Goal: Information Seeking & Learning: Learn about a topic

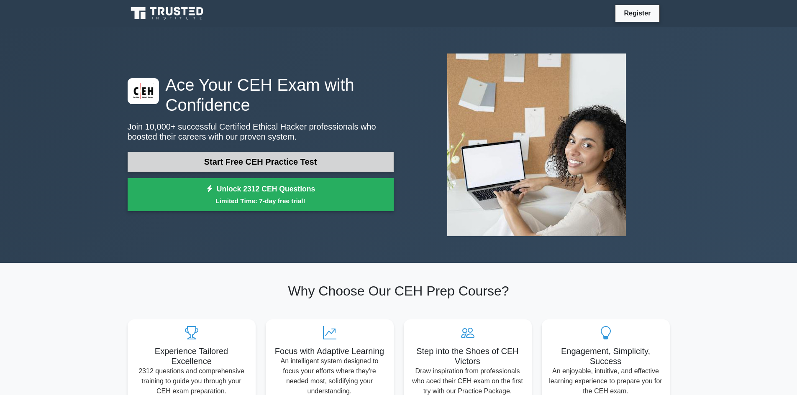
click at [263, 169] on link "Start Free CEH Practice Test" at bounding box center [261, 162] width 266 height 20
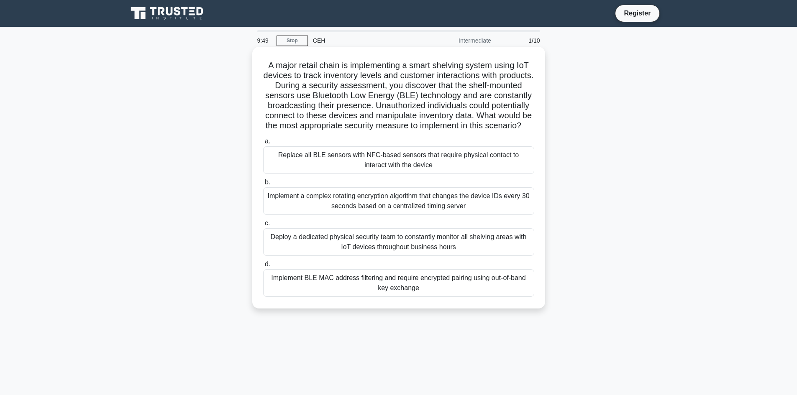
click at [432, 166] on div "Replace all BLE sensors with NFC-based sensors that require physical contact to…" at bounding box center [398, 160] width 271 height 28
click at [263, 144] on input "a. Replace all BLE sensors with NFC-based sensors that require physical contact…" at bounding box center [263, 141] width 0 height 5
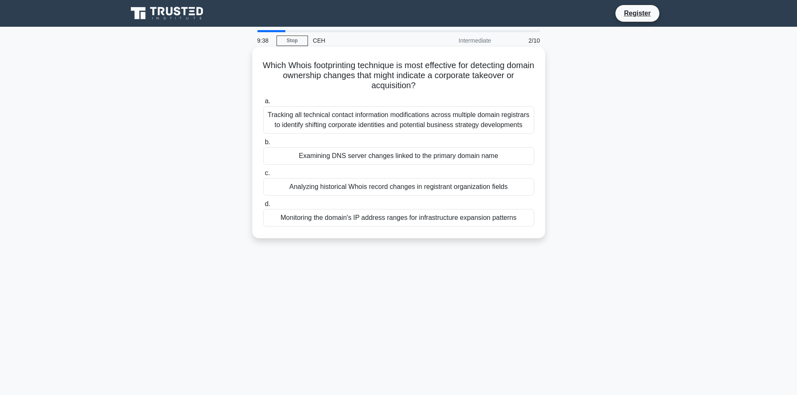
click at [391, 134] on div "Tracking all technical contact information modifications across multiple domain…" at bounding box center [398, 120] width 271 height 28
click at [263, 104] on input "a. Tracking all technical contact information modifications across multiple dom…" at bounding box center [263, 101] width 0 height 5
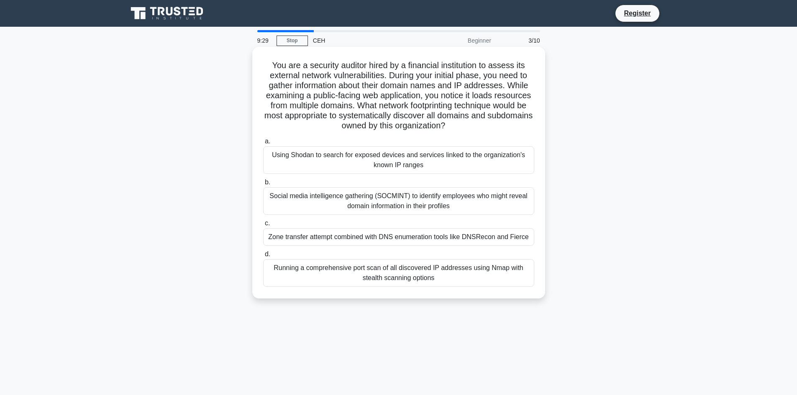
click at [393, 204] on div "Social media intelligence gathering (SOCMINT) to identify employees who might r…" at bounding box center [398, 201] width 271 height 28
click at [263, 185] on input "b. Social media intelligence gathering (SOCMINT) to identify employees who migh…" at bounding box center [263, 182] width 0 height 5
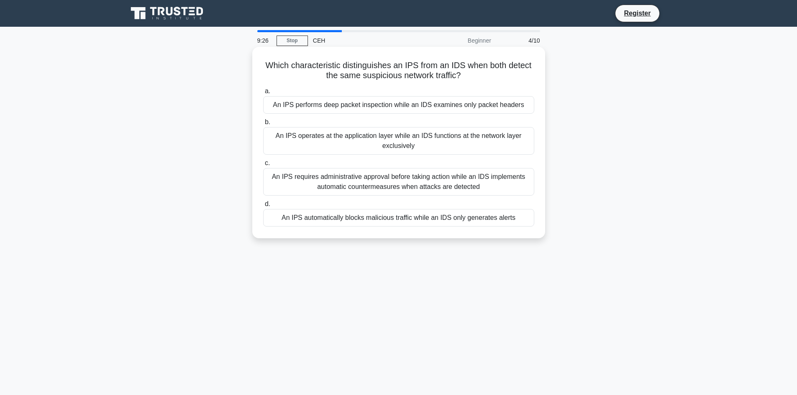
click at [391, 190] on div "An IPS requires administrative approval before taking action while an IDS imple…" at bounding box center [398, 182] width 271 height 28
click at [263, 166] on input "c. An IPS requires administrative approval before taking action while an IDS im…" at bounding box center [263, 163] width 0 height 5
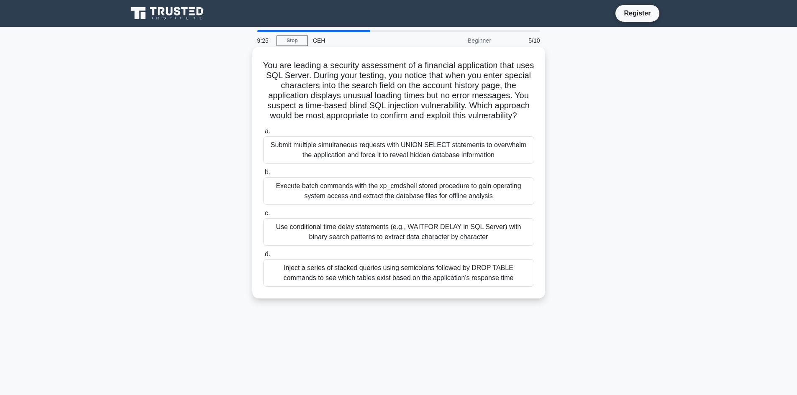
click at [391, 195] on div "Execute batch commands with the xp_cmdshell stored procedure to gain operating …" at bounding box center [398, 191] width 271 height 28
click at [263, 175] on input "b. Execute batch commands with the xp_cmdshell stored procedure to gain operati…" at bounding box center [263, 172] width 0 height 5
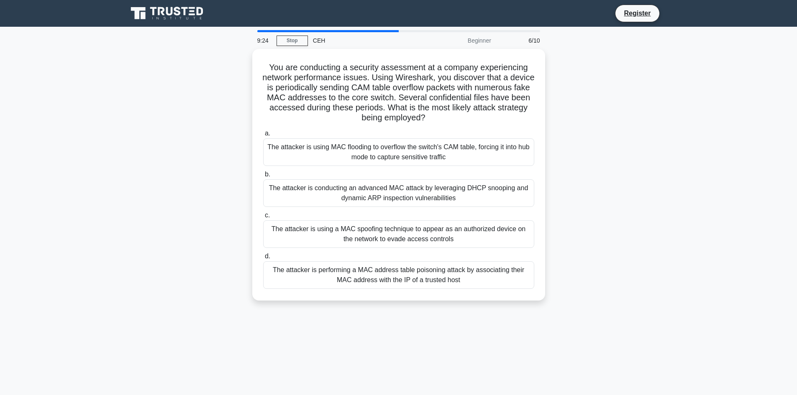
click at [391, 195] on div "The attacker is conducting an advanced MAC attack by leveraging DHCP snooping a…" at bounding box center [398, 193] width 271 height 28
click at [263, 177] on input "b. The attacker is conducting an advanced MAC attack by leveraging DHCP snoopin…" at bounding box center [263, 174] width 0 height 5
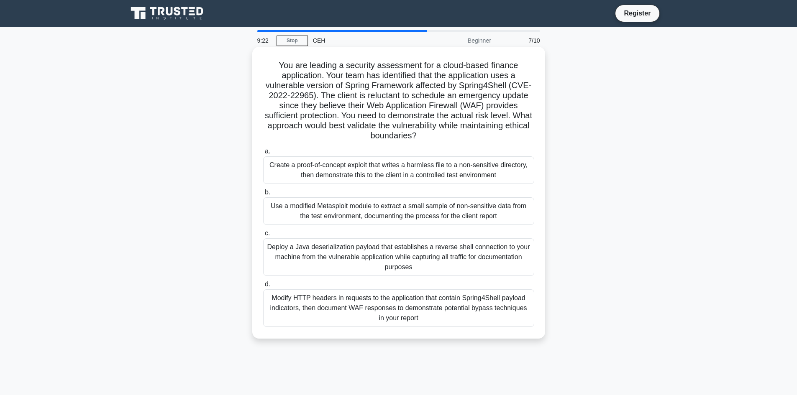
click at [391, 200] on div "Use a modified Metasploit module to extract a small sample of non-sensitive dat…" at bounding box center [398, 211] width 271 height 28
click at [263, 195] on input "b. Use a modified Metasploit module to extract a small sample of non-sensitive …" at bounding box center [263, 192] width 0 height 5
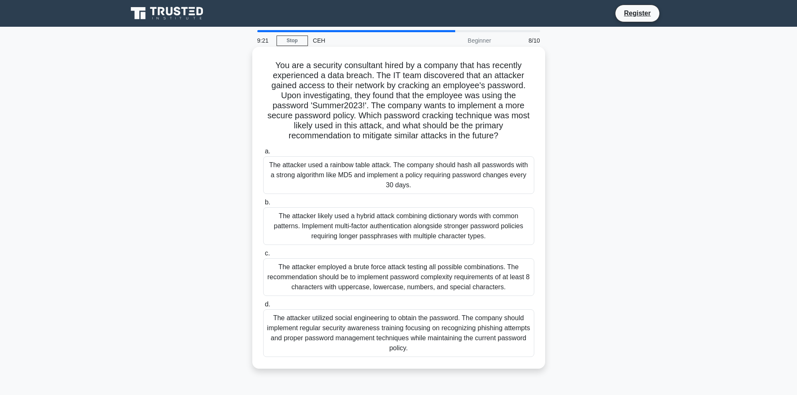
click at [389, 220] on div "The attacker likely used a hybrid attack combining dictionary words with common…" at bounding box center [398, 226] width 271 height 38
click at [263, 205] on input "b. The attacker likely used a hybrid attack combining dictionary words with com…" at bounding box center [263, 202] width 0 height 5
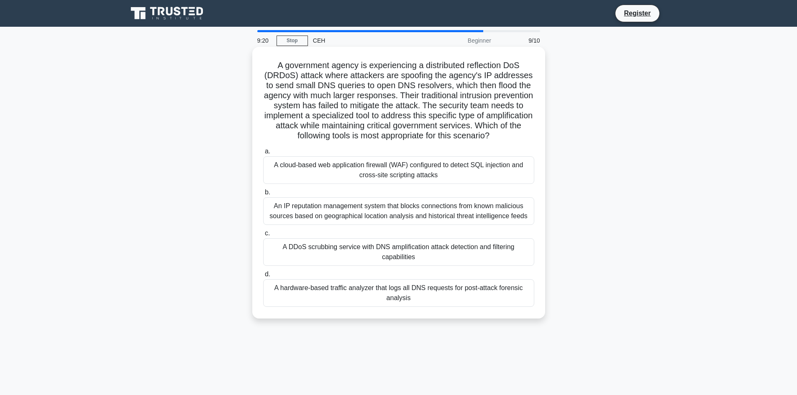
click at [389, 251] on div "A DDoS scrubbing service with DNS amplification attack detection and filtering …" at bounding box center [398, 252] width 271 height 28
click at [263, 236] on input "c. A DDoS scrubbing service with DNS amplification attack detection and filteri…" at bounding box center [263, 233] width 0 height 5
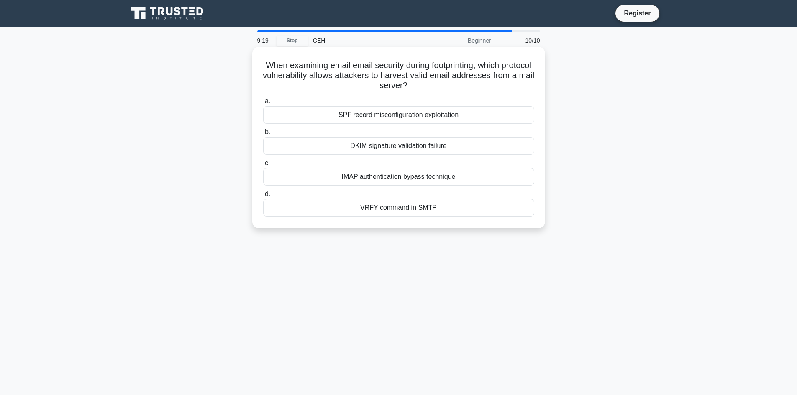
click at [394, 183] on div "IMAP authentication bypass technique" at bounding box center [398, 177] width 271 height 18
click at [263, 166] on input "c. IMAP authentication bypass technique" at bounding box center [263, 163] width 0 height 5
